Goal: Transaction & Acquisition: Download file/media

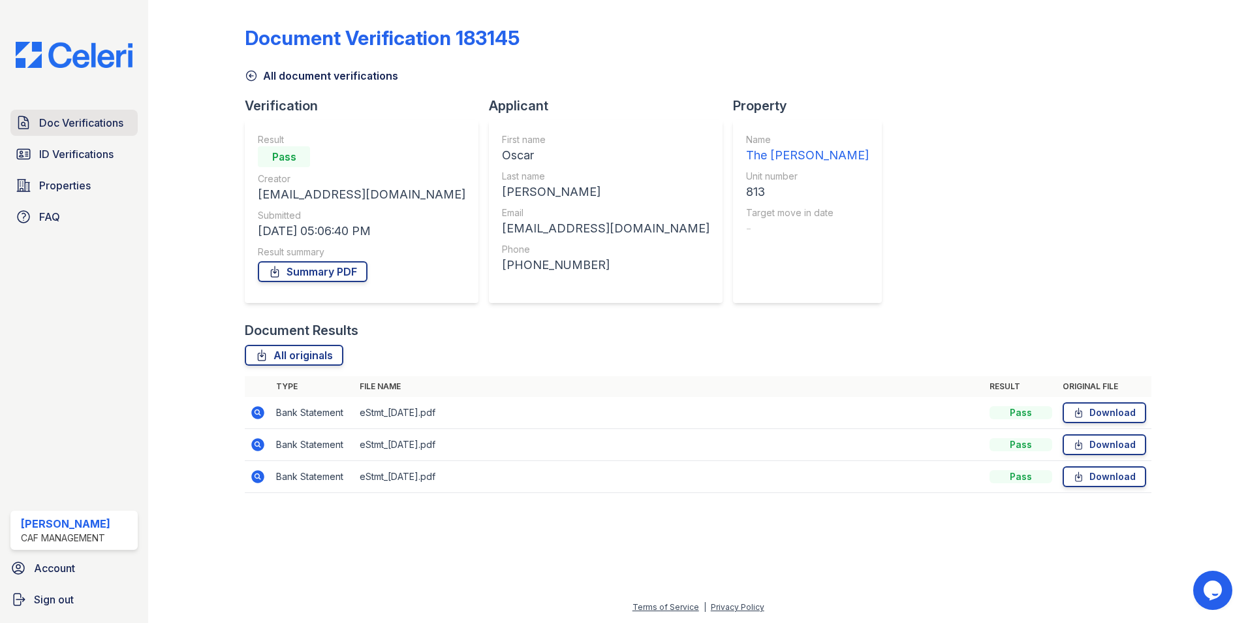
click at [74, 127] on span "Doc Verifications" at bounding box center [81, 123] width 84 height 16
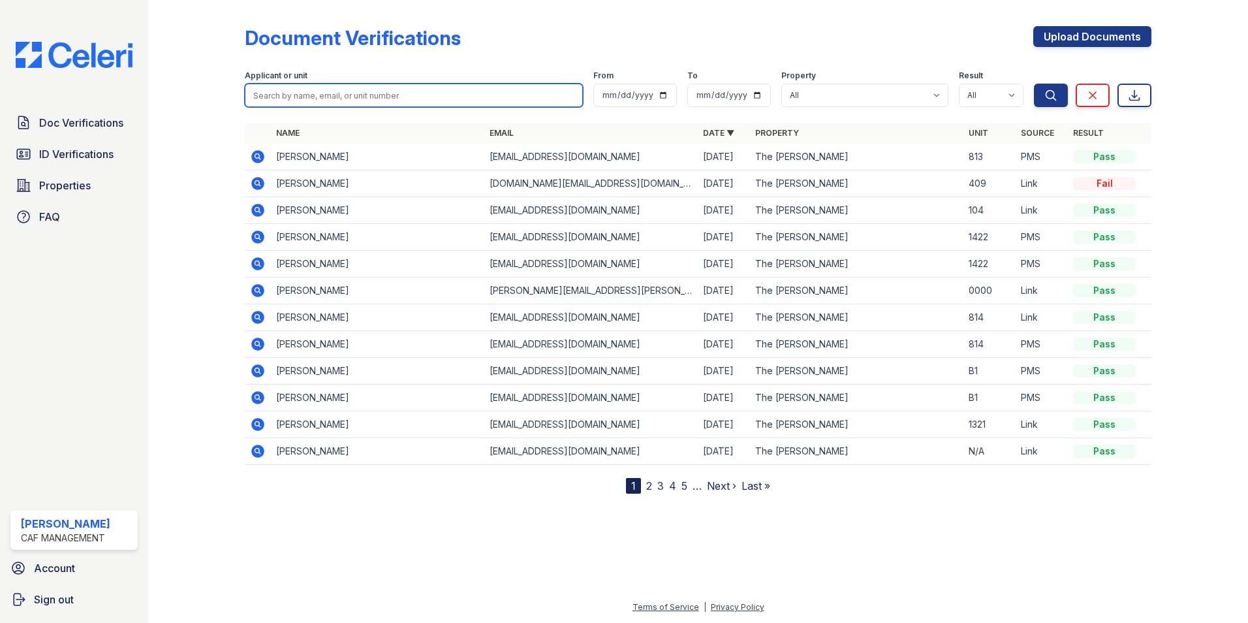
click at [283, 99] on input "search" at bounding box center [414, 96] width 338 height 24
type input "marley"
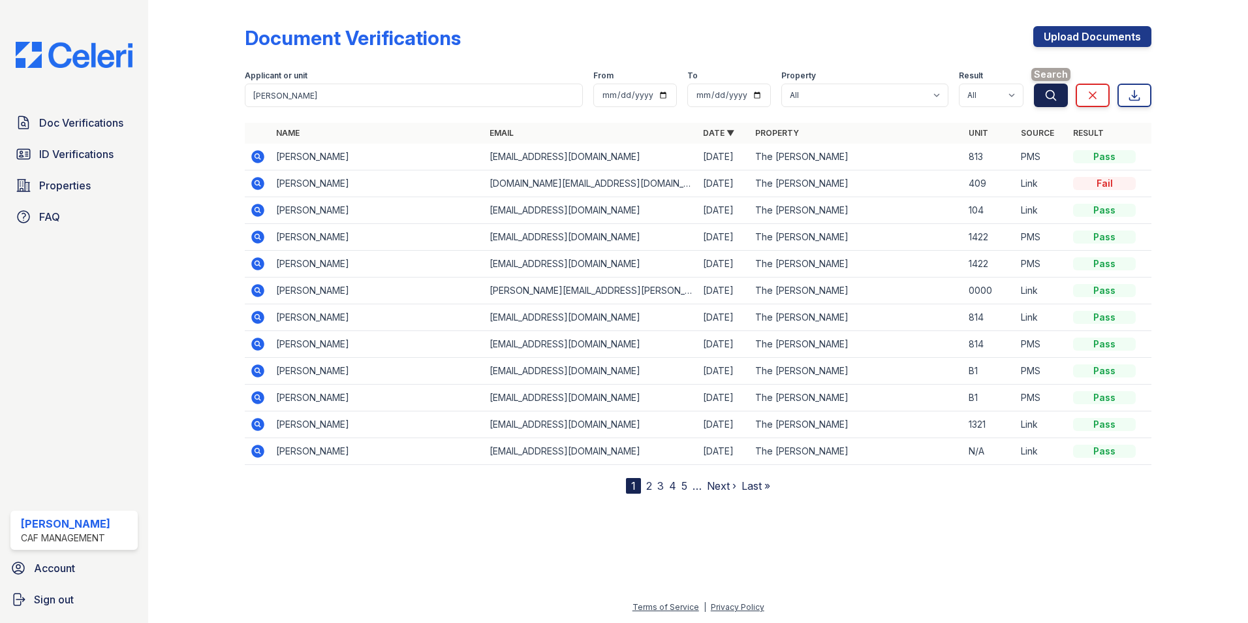
click at [1052, 100] on icon "submit" at bounding box center [1051, 95] width 13 height 13
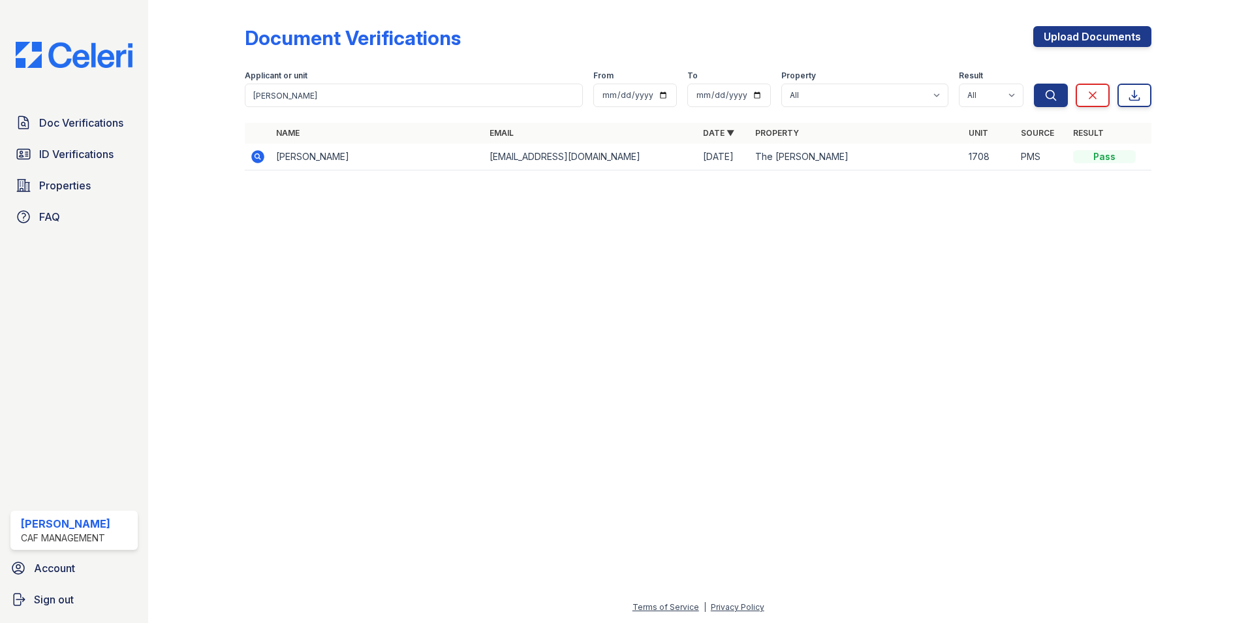
click at [258, 155] on icon at bounding box center [256, 155] width 3 height 3
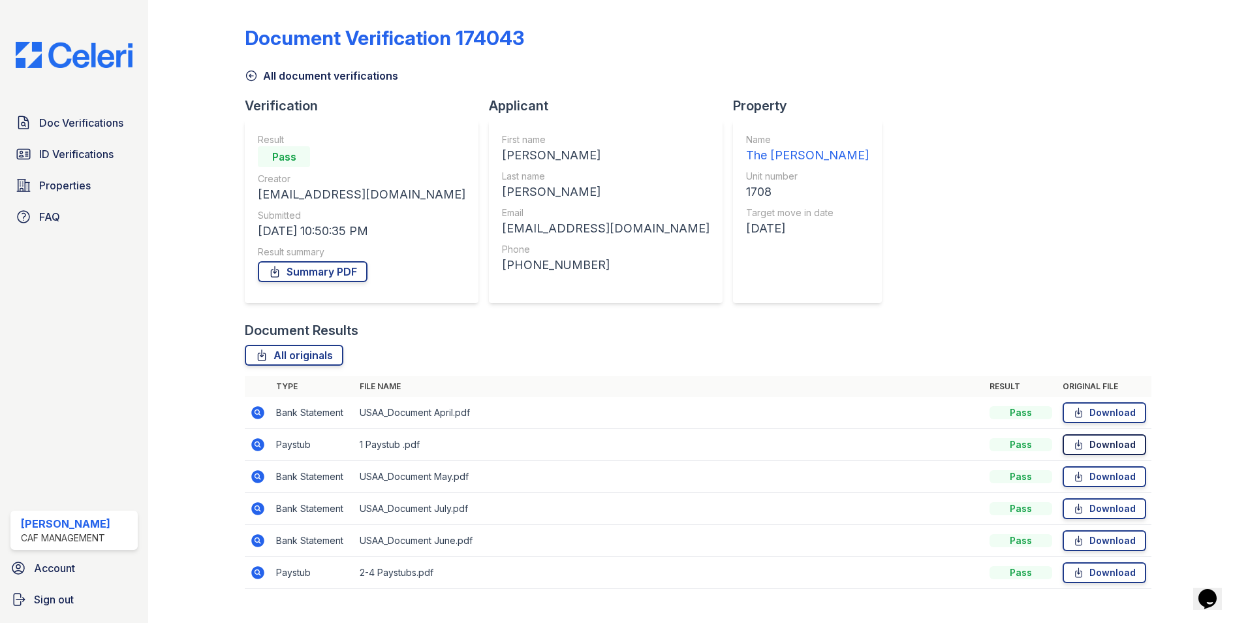
click at [1102, 446] on link "Download" at bounding box center [1105, 444] width 84 height 21
click at [67, 126] on span "Doc Verifications" at bounding box center [81, 123] width 84 height 16
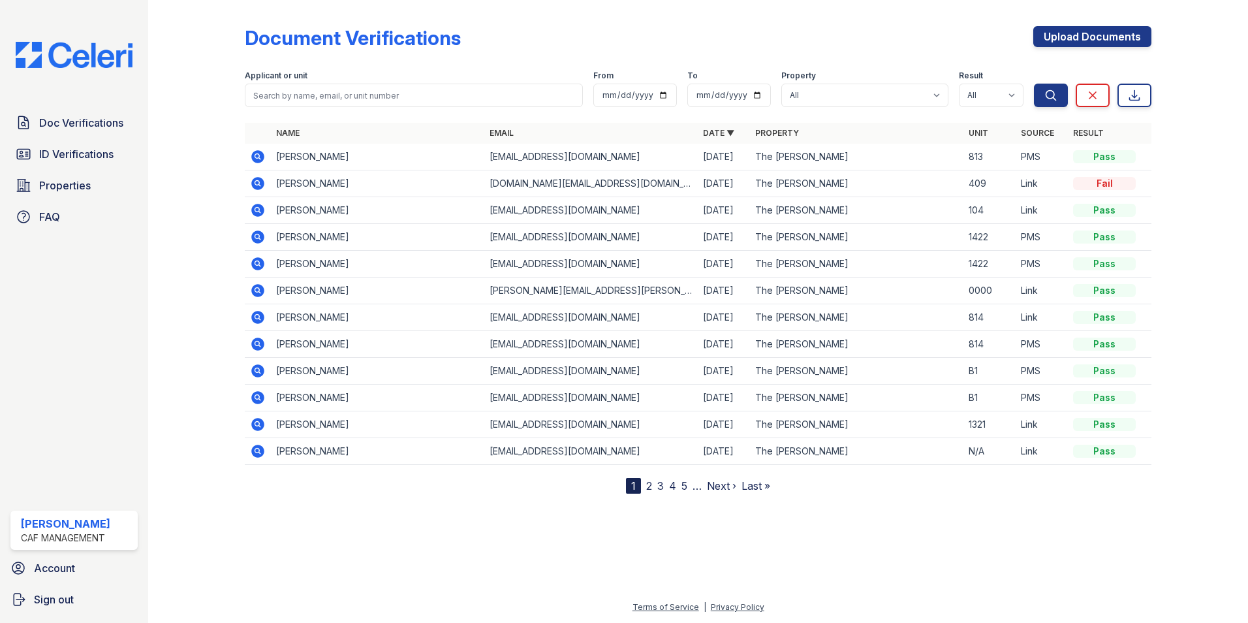
click at [257, 293] on icon at bounding box center [257, 290] width 13 height 13
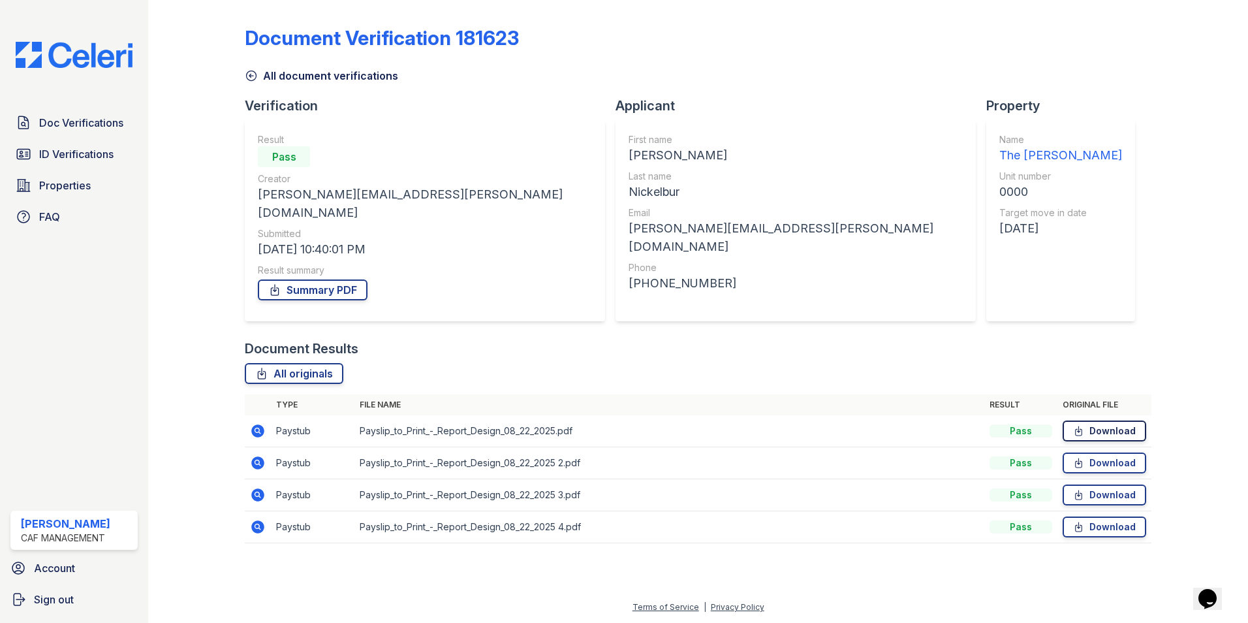
click at [1107, 421] on link "Download" at bounding box center [1105, 431] width 84 height 21
click at [1116, 453] on link "Download" at bounding box center [1105, 463] width 84 height 21
click at [1113, 485] on link "Download" at bounding box center [1105, 495] width 84 height 21
click at [1104, 517] on link "Download" at bounding box center [1105, 527] width 84 height 21
